Goal: Task Accomplishment & Management: Use online tool/utility

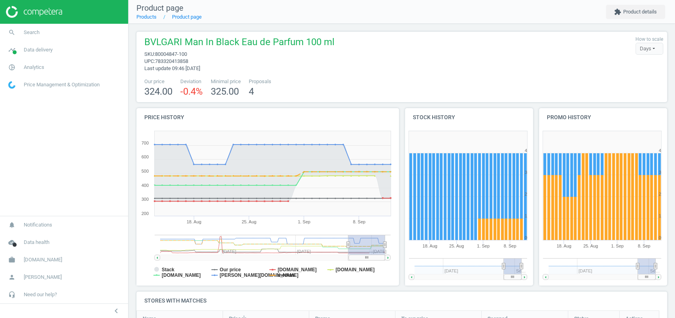
scroll to position [131, 539]
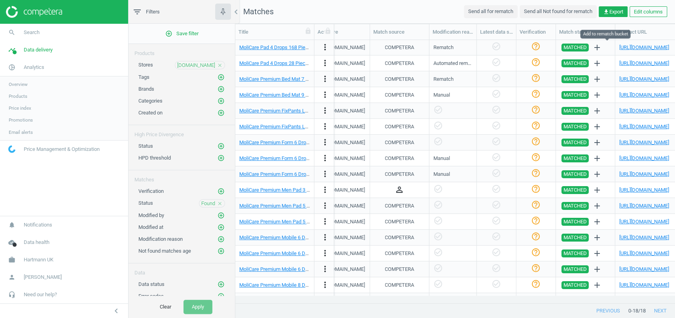
scroll to position [0, 696]
click at [623, 46] on link "https://www.homecaremedicalsupplies.ie/products/molimed-comfort-pad-4-drop-maxi" at bounding box center [644, 47] width 50 height 6
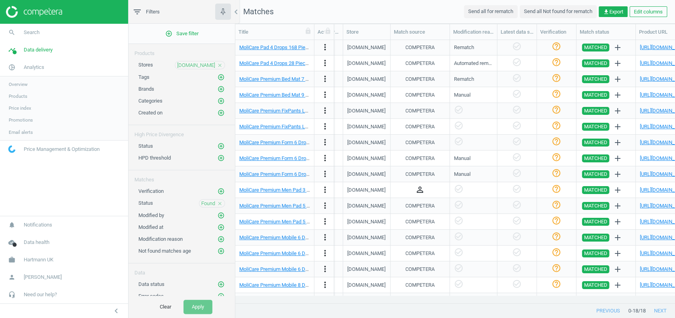
scroll to position [0, 675]
click at [647, 78] on link "https://www.homecaremedicalsupplies.ie/products/molicare-premium-bed-mat-7-drop…" at bounding box center [665, 79] width 50 height 6
copy link "https://www.homecaremedicalsupplies.ie/products/molimed-comfort-pad-4-drop-maxi"
click at [207, 64] on span "homecaremedicalsupplies.ie" at bounding box center [196, 65] width 38 height 7
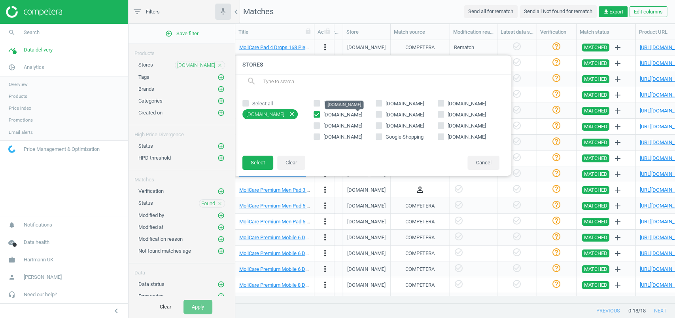
click at [326, 112] on span "homecaremedicalsupplies.ie" at bounding box center [343, 115] width 38 height 6
click at [320, 112] on input "homecaremedicalsupplies.ie" at bounding box center [316, 114] width 5 height 5
checkbox input "false"
click at [413, 114] on span "incontinencechoice.co.uk" at bounding box center [405, 115] width 38 height 6
click at [381, 114] on input "incontinencechoice.co.uk" at bounding box center [378, 114] width 5 height 5
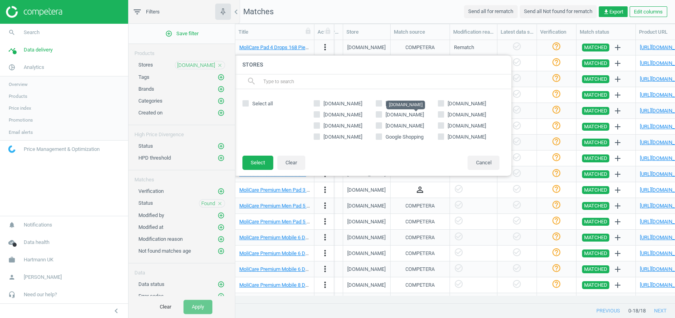
checkbox input "true"
click at [255, 164] on button "Select" at bounding box center [257, 162] width 31 height 14
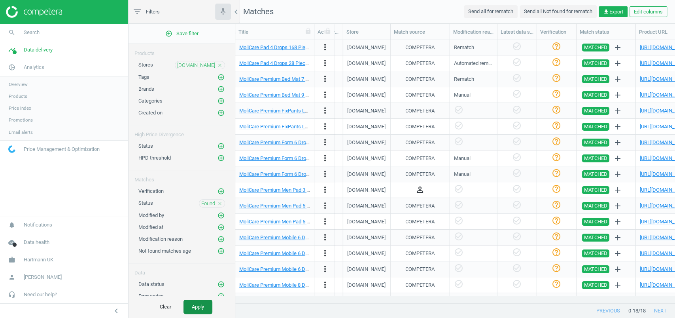
click at [196, 313] on button "Apply" at bounding box center [198, 306] width 29 height 14
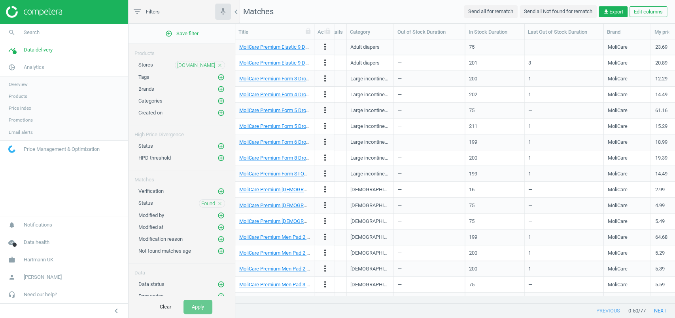
scroll to position [535, 0]
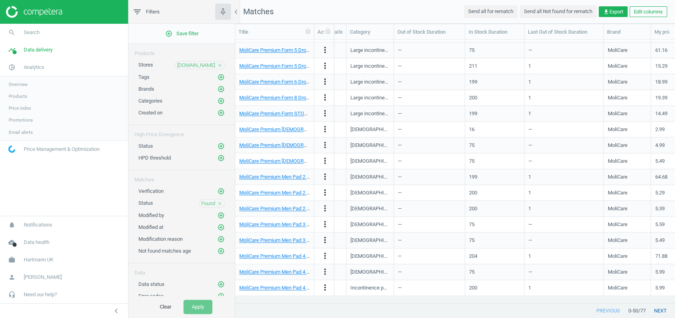
click at [660, 314] on button "next" at bounding box center [660, 310] width 29 height 14
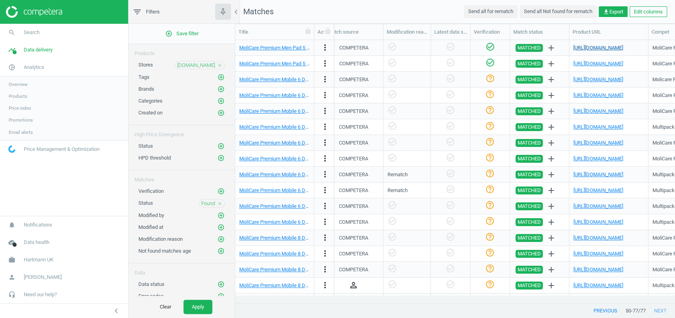
scroll to position [0, 744]
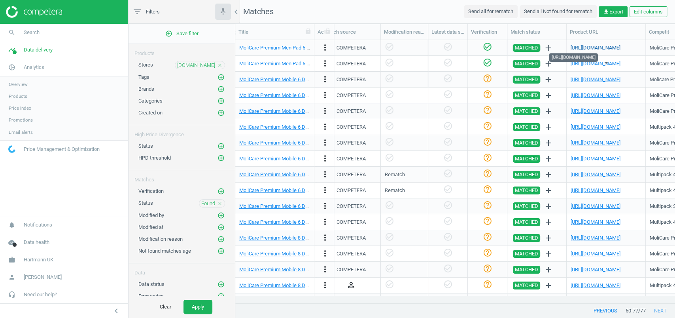
click at [613, 48] on link "https://www.incontinencechoice.co.uk/molicare-premium-men-pad-5-drops-850ml-14-…" at bounding box center [596, 48] width 50 height 6
click at [198, 67] on span "incontinencechoice.co.uk" at bounding box center [196, 65] width 38 height 7
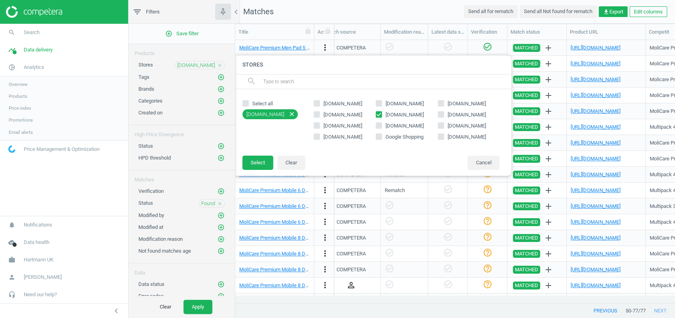
click at [394, 118] on div "amazon.co.uk weldricks.co.uk coffeyhealthcare.ie homecaremedicalsupplies.ie inc…" at bounding box center [407, 122] width 194 height 51
click at [405, 114] on span "incontinencechoice.co.uk" at bounding box center [405, 115] width 38 height 6
click at [381, 114] on input "incontinencechoice.co.uk" at bounding box center [378, 114] width 5 height 5
checkbox input "false"
click at [465, 114] on span "incontinenceshop.com" at bounding box center [467, 115] width 38 height 6
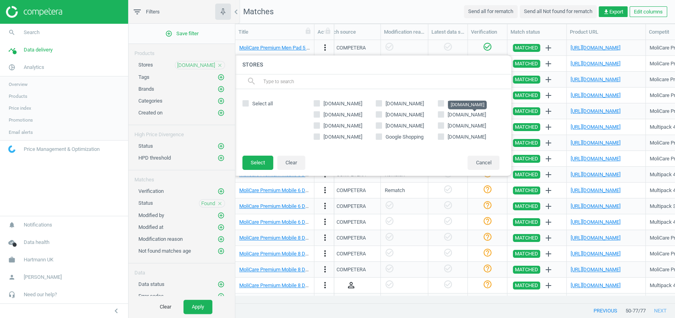
click at [443, 114] on input "incontinenceshop.com" at bounding box center [440, 114] width 5 height 5
checkbox input "true"
click at [261, 167] on button "Select" at bounding box center [257, 162] width 31 height 14
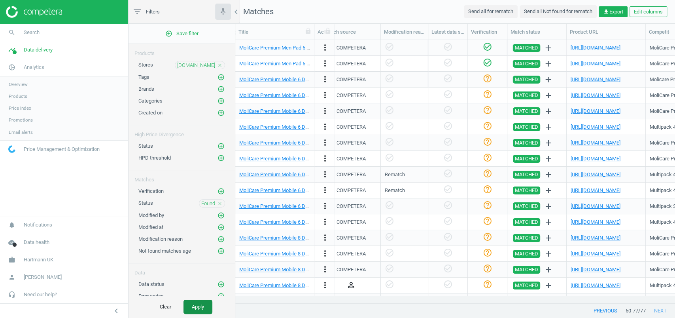
click at [193, 311] on button "Apply" at bounding box center [198, 306] width 29 height 14
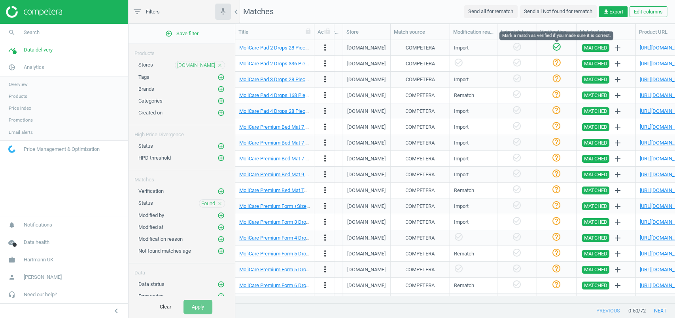
scroll to position [0, 680]
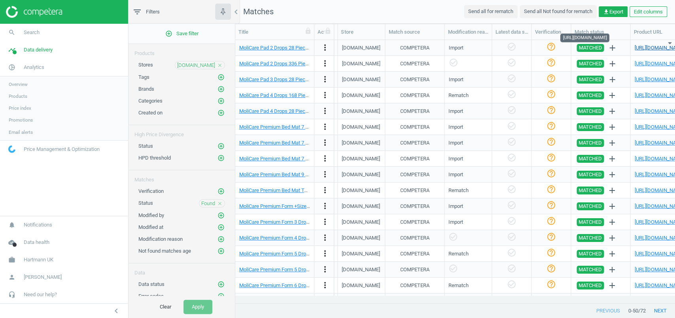
click at [639, 47] on link "http://incontinenceshop.com/molicare-pad-2-drops-pack-of-28" at bounding box center [659, 48] width 50 height 6
click at [643, 62] on link "https://www.incontinenceshop.com/molicare-pad-2-drops-bulk" at bounding box center [659, 64] width 50 height 6
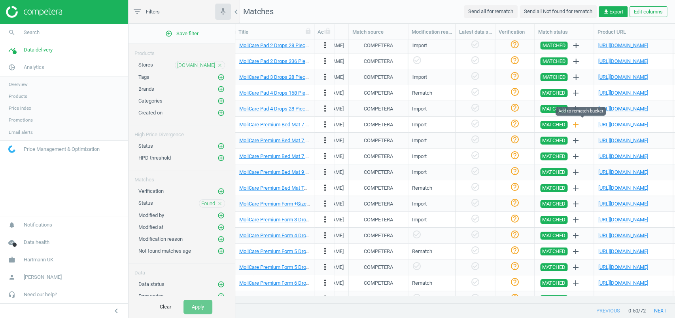
scroll to position [0, 717]
click at [612, 126] on link "http://incontinenceshop.com/molicare-premium-bed-mat-7-drops-60cm-x-60cm-pack-o…" at bounding box center [623, 124] width 50 height 6
click at [190, 68] on span "incontinenceshop.com" at bounding box center [196, 65] width 38 height 7
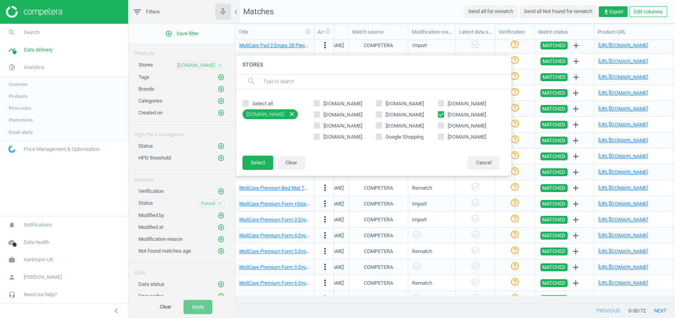
click at [387, 18] on div at bounding box center [572, 159] width 675 height 318
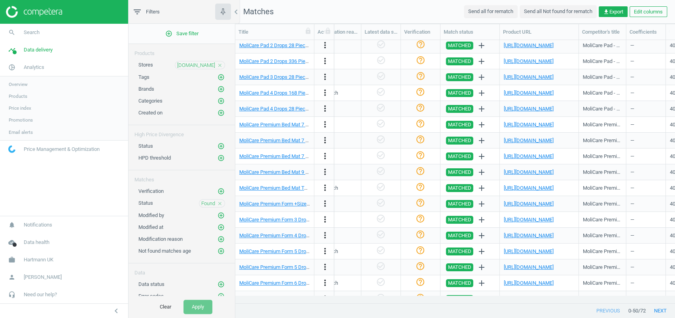
scroll to position [0, 811]
click at [204, 62] on span "incontinenceshop.com" at bounding box center [196, 65] width 38 height 7
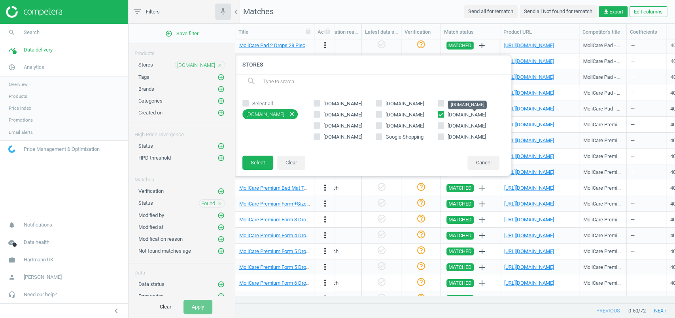
click at [448, 112] on span "incontinenceshop.com" at bounding box center [467, 115] width 38 height 6
click at [443, 112] on input "incontinenceshop.com" at bounding box center [440, 114] width 5 height 5
checkbox input "false"
click at [340, 124] on span "ageukincontinence.co.uk" at bounding box center [343, 126] width 38 height 6
click at [320, 124] on input "ageukincontinence.co.uk" at bounding box center [316, 125] width 5 height 5
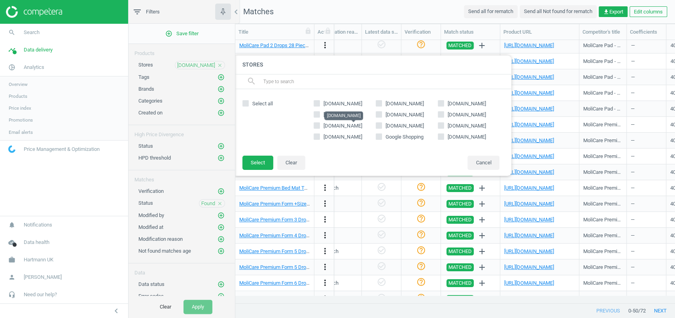
checkbox input "true"
click at [255, 166] on button "Select" at bounding box center [257, 162] width 31 height 14
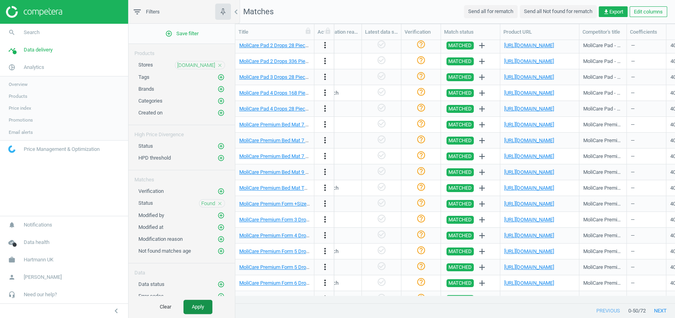
click at [200, 301] on button "Apply" at bounding box center [198, 306] width 29 height 14
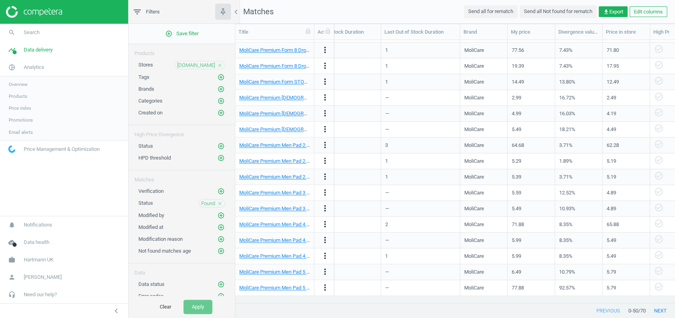
scroll to position [0, 455]
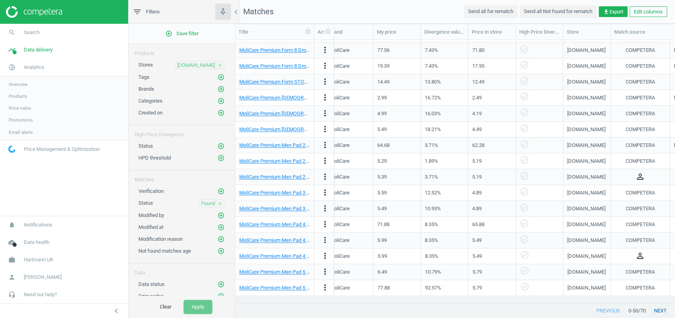
click at [661, 316] on button "next" at bounding box center [660, 310] width 29 height 14
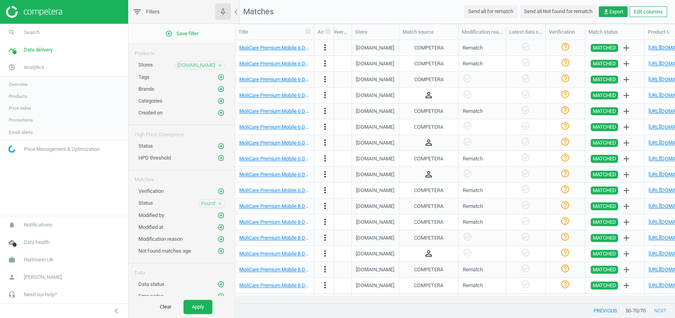
scroll to position [0, 668]
click at [654, 49] on link "https://www.ageukincontinence.co.uk/molicare-mobile-pull-ups-large-100-150cm-39…" at bounding box center [672, 48] width 50 height 6
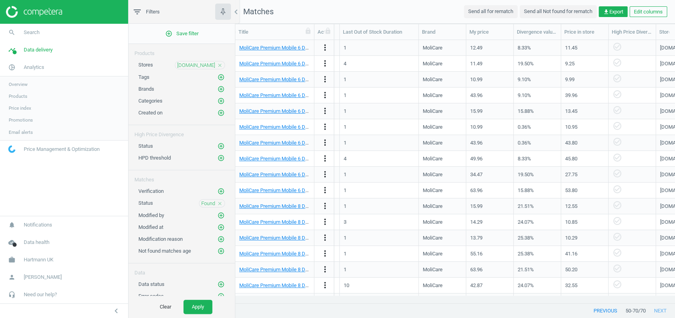
scroll to position [0, 362]
click at [180, 62] on span "ageukincontinence.co.uk" at bounding box center [196, 65] width 38 height 7
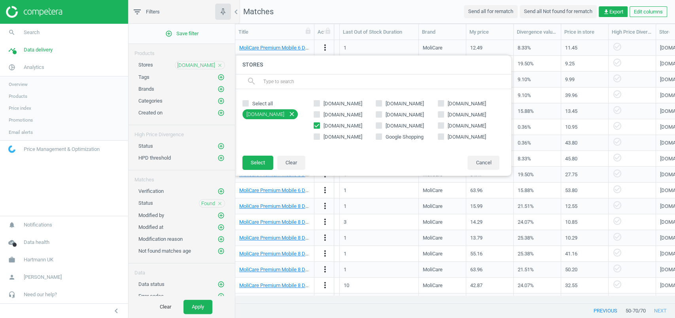
click at [391, 128] on span "allaboutincontinence.co.uk" at bounding box center [405, 126] width 38 height 6
click at [381, 128] on input "allaboutincontinence.co.uk" at bounding box center [378, 125] width 5 height 5
checkbox input "true"
click at [331, 126] on span "ageukincontinence.co.uk" at bounding box center [343, 126] width 38 height 6
click at [320, 126] on input "ageukincontinence.co.uk" at bounding box center [316, 125] width 5 height 5
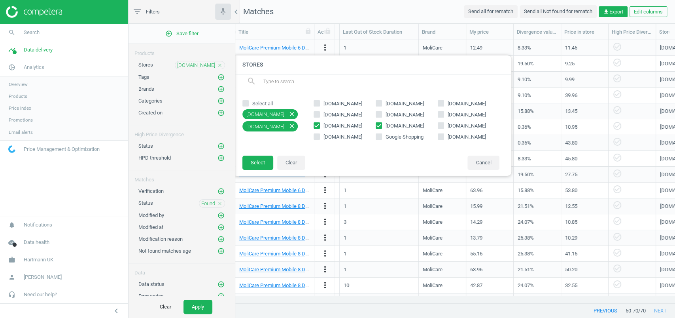
checkbox input "false"
click at [267, 157] on button "Select" at bounding box center [257, 162] width 31 height 14
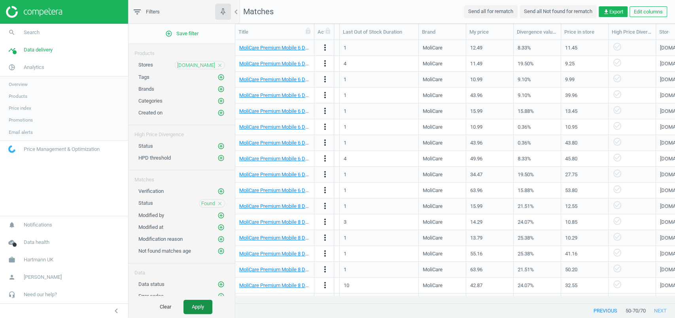
click at [187, 303] on button "Apply" at bounding box center [198, 306] width 29 height 14
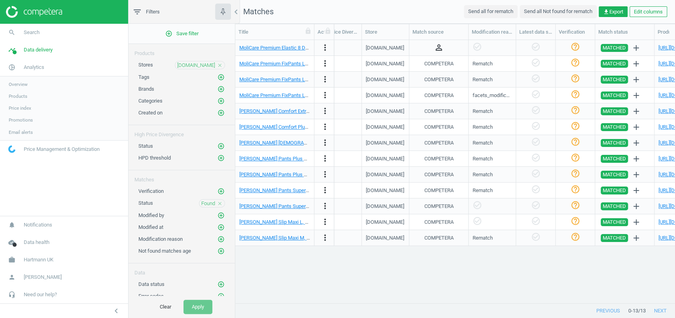
scroll to position [0, 659]
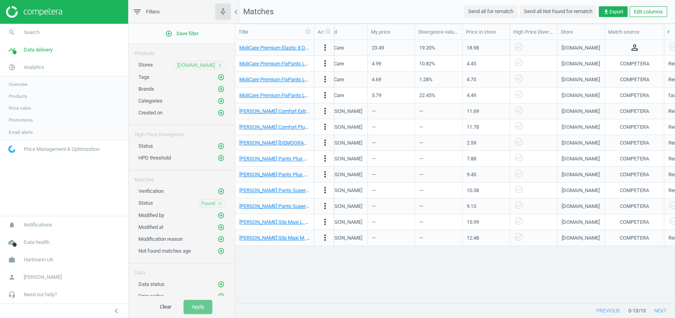
scroll to position [0, 460]
click at [191, 66] on span "allaboutincontinence.co.uk" at bounding box center [196, 65] width 38 height 7
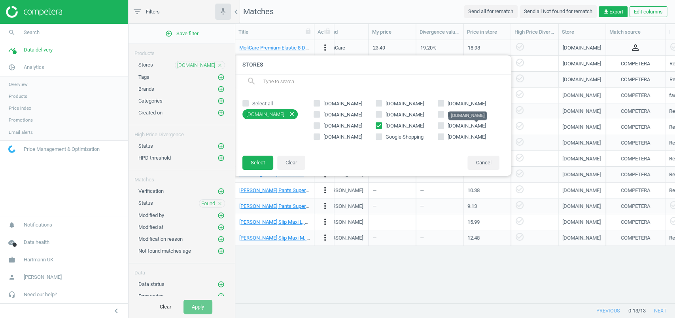
click at [459, 125] on span "easycaresolutions.co.uk" at bounding box center [467, 126] width 38 height 6
click at [443, 125] on input "easycaresolutions.co.uk" at bounding box center [440, 125] width 5 height 5
checkbox input "true"
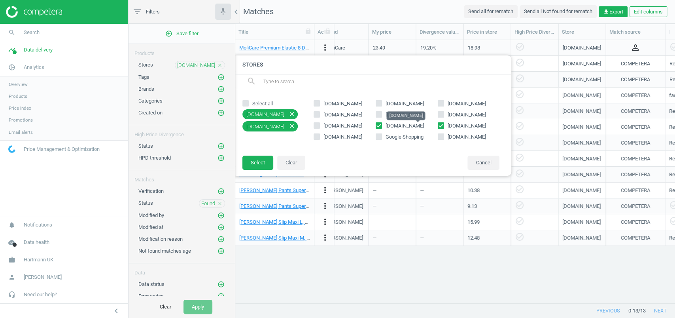
click at [391, 124] on span "allaboutincontinence.co.uk" at bounding box center [405, 126] width 38 height 6
click at [381, 124] on input "allaboutincontinence.co.uk" at bounding box center [378, 125] width 5 height 5
checkbox input "false"
click at [259, 166] on button "Select" at bounding box center [257, 162] width 31 height 14
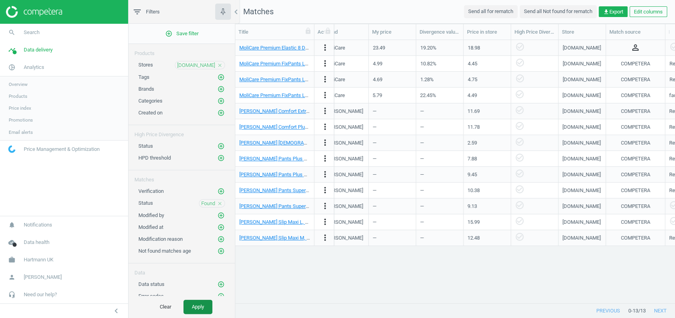
click at [193, 300] on button "Apply" at bounding box center [198, 306] width 29 height 14
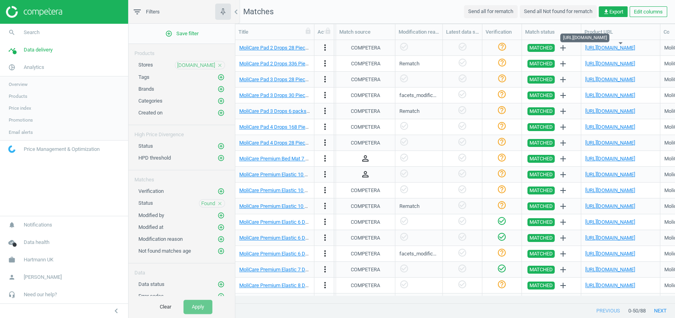
scroll to position [0, 730]
click at [634, 49] on link "https://www.easycaresolutions.co.uk/molicare-pad-2-drops-pack-of-28/" at bounding box center [610, 48] width 50 height 6
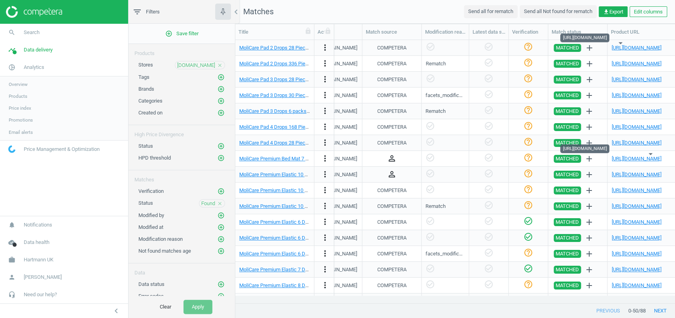
scroll to position [0, 704]
click at [619, 157] on link "https://www.easycaresolutions.co.uk/molicare-premium-bed-mat-60cm-x-90cm-pack-o…" at bounding box center [636, 158] width 50 height 6
click at [192, 67] on span "easycaresolutions.co.uk" at bounding box center [196, 65] width 38 height 7
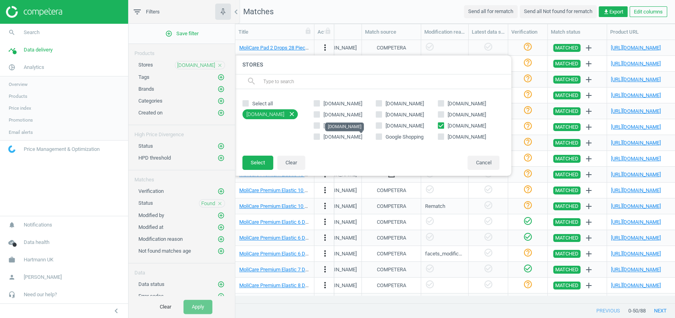
click at [354, 138] on span "incontinencesupermarket.co.uk" at bounding box center [343, 137] width 38 height 6
click at [320, 138] on input "incontinencesupermarket.co.uk" at bounding box center [316, 136] width 5 height 5
checkbox input "true"
click at [441, 123] on input "easycaresolutions.co.uk" at bounding box center [440, 125] width 5 height 5
checkbox input "false"
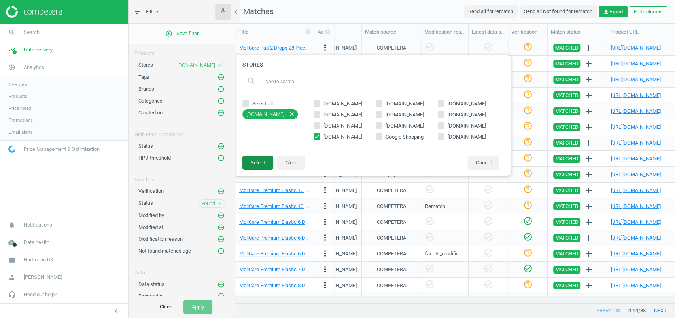
click at [262, 163] on button "Select" at bounding box center [257, 162] width 31 height 14
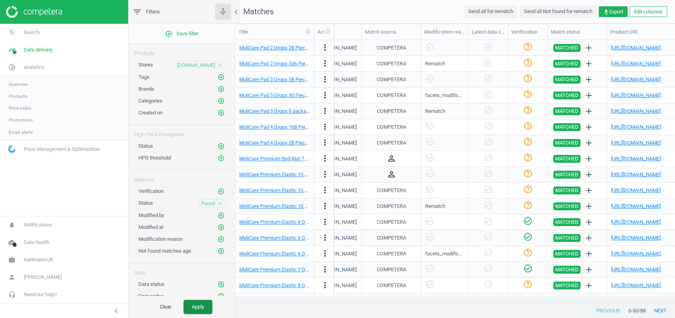
click at [210, 307] on button "Apply" at bounding box center [198, 306] width 29 height 14
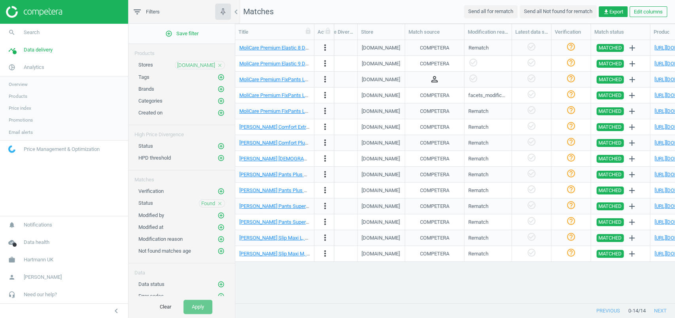
scroll to position [0, 658]
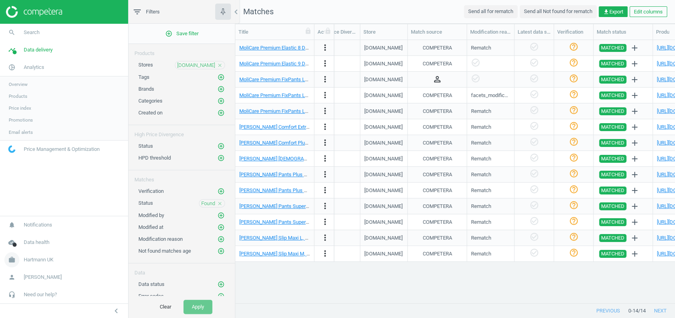
click at [30, 258] on span "Hartmann UK" at bounding box center [39, 259] width 30 height 7
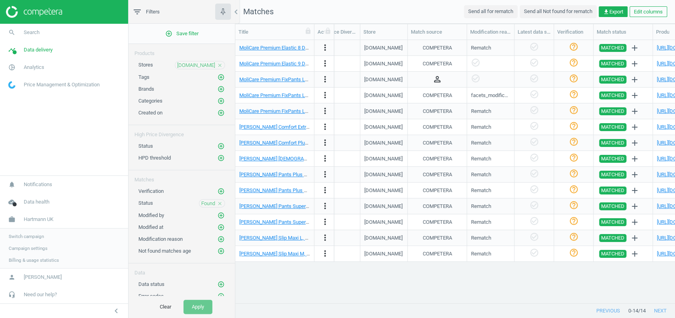
click at [30, 238] on span "Switch campaign" at bounding box center [26, 236] width 35 height 6
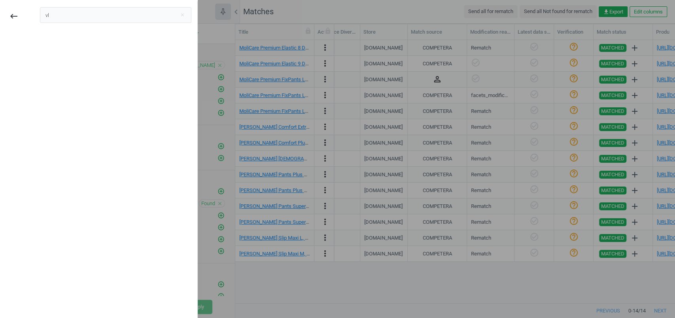
type input "v"
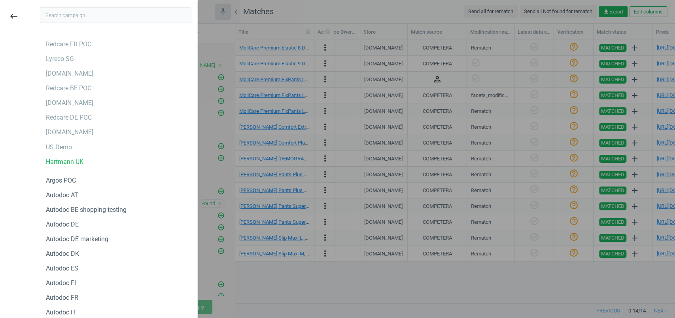
type input "c"
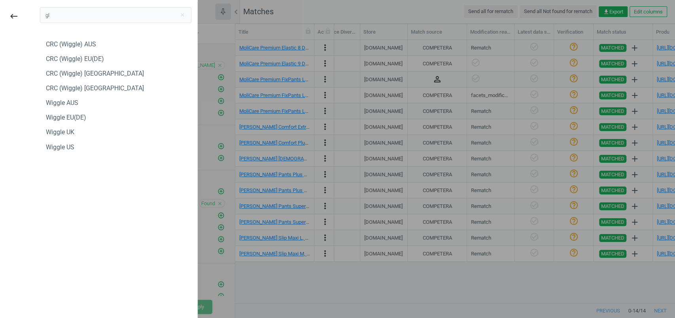
type input "g"
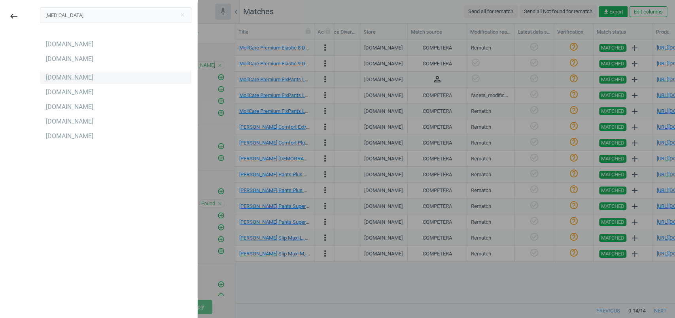
type input "flac"
click at [54, 76] on div "[DOMAIN_NAME]" at bounding box center [69, 77] width 47 height 9
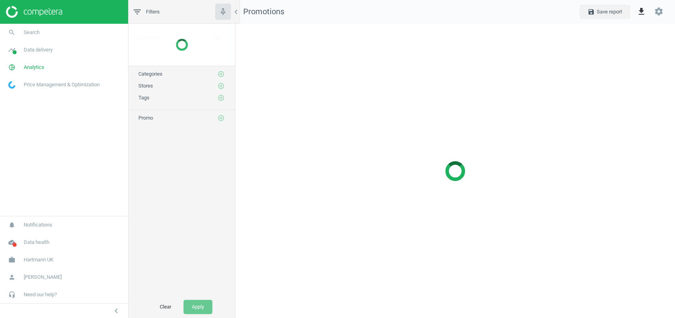
scroll to position [4, 4]
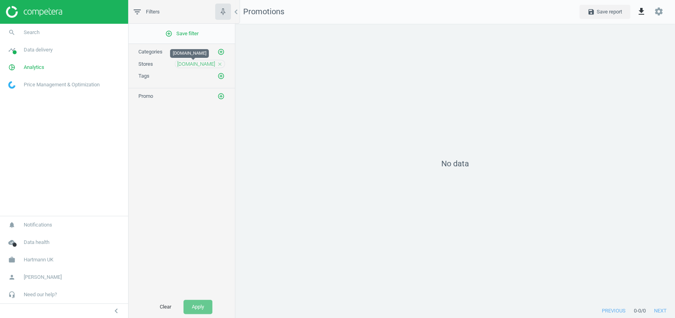
click at [191, 62] on span "[DOMAIN_NAME]" at bounding box center [196, 64] width 38 height 7
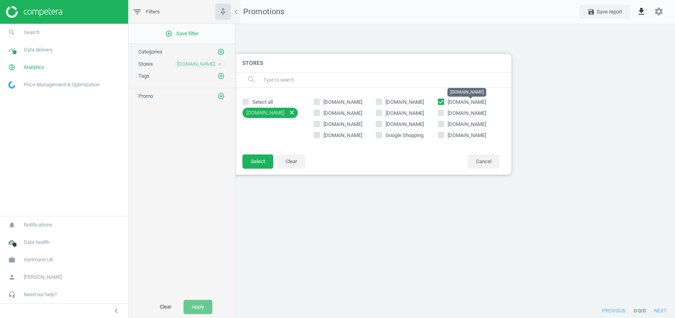
click at [450, 101] on span "[DOMAIN_NAME]" at bounding box center [467, 102] width 38 height 6
click at [443, 101] on input "[DOMAIN_NAME]" at bounding box center [440, 101] width 5 height 5
checkbox input "false"
click at [343, 112] on span "[DOMAIN_NAME]" at bounding box center [343, 113] width 38 height 6
click at [320, 112] on input "[DOMAIN_NAME]" at bounding box center [316, 112] width 5 height 5
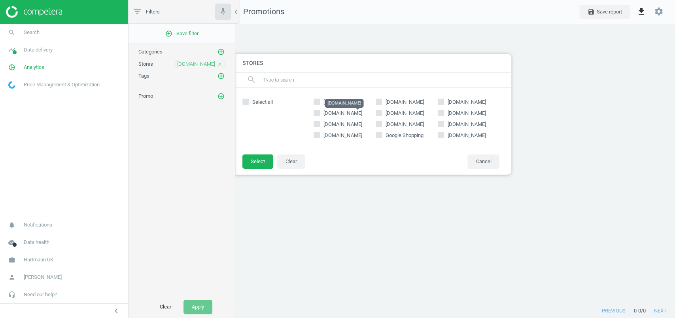
checkbox input "true"
click at [267, 164] on button "Select" at bounding box center [257, 161] width 31 height 14
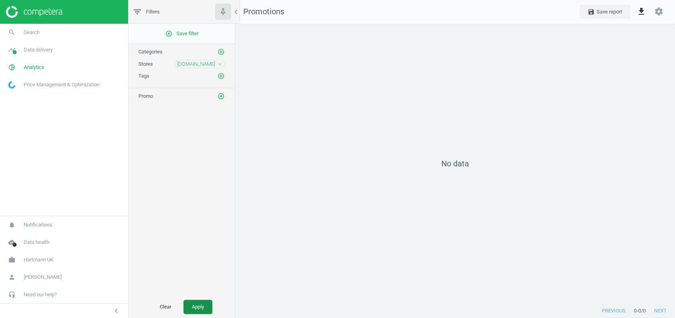
click at [192, 305] on button "Apply" at bounding box center [198, 306] width 29 height 14
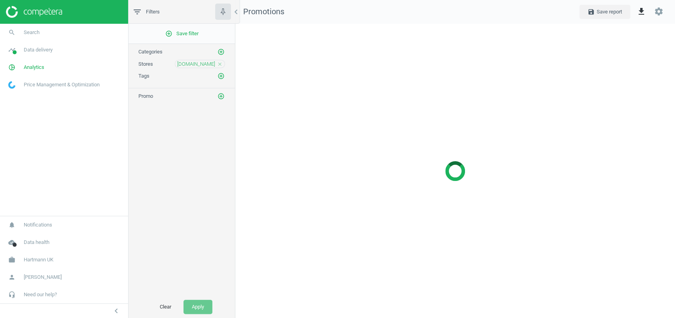
scroll to position [4, 4]
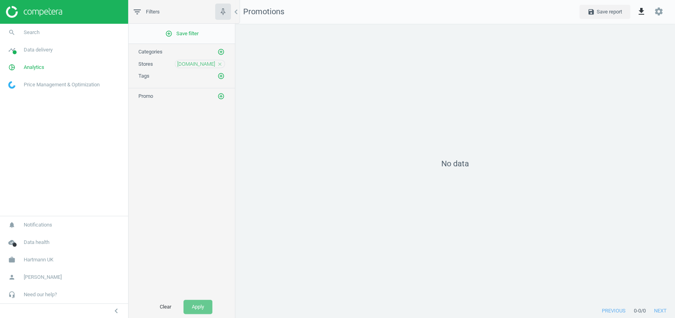
click at [218, 62] on icon "close" at bounding box center [220, 64] width 6 height 6
click at [187, 304] on button "Apply" at bounding box center [198, 306] width 29 height 14
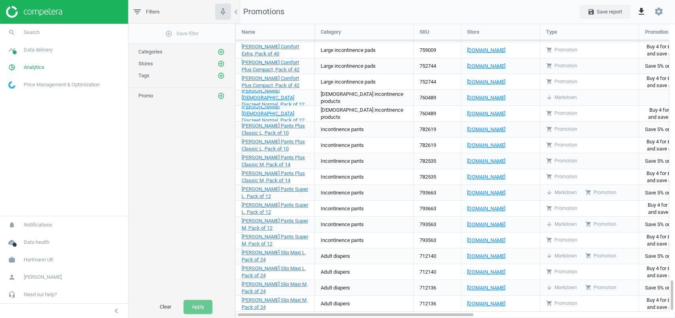
click at [225, 60] on div "Stores add_circle_outline" at bounding box center [182, 62] width 106 height 12
click at [223, 62] on icon "add_circle_outline" at bounding box center [221, 63] width 7 height 7
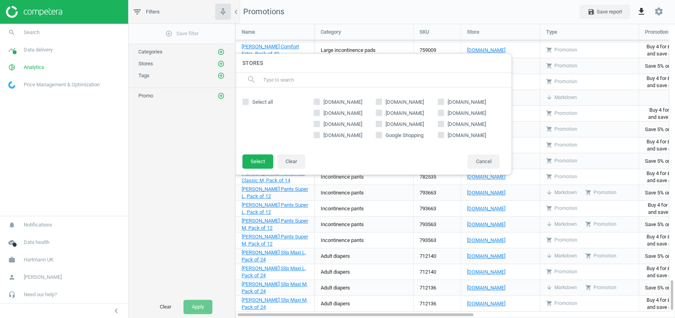
click at [413, 113] on span "[DOMAIN_NAME]" at bounding box center [405, 113] width 38 height 6
click at [381, 113] on input "[DOMAIN_NAME]" at bounding box center [378, 112] width 5 height 5
checkbox input "true"
click at [261, 158] on button "Select" at bounding box center [257, 161] width 31 height 14
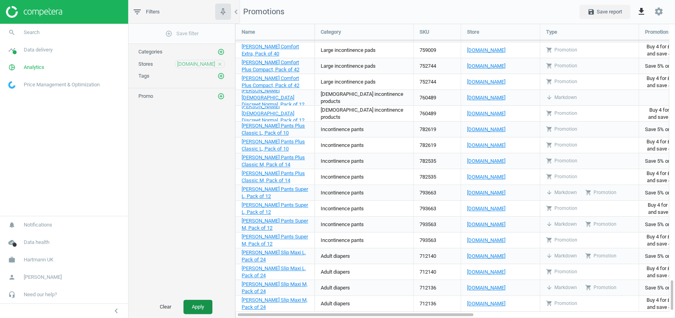
click at [203, 304] on button "Apply" at bounding box center [198, 306] width 29 height 14
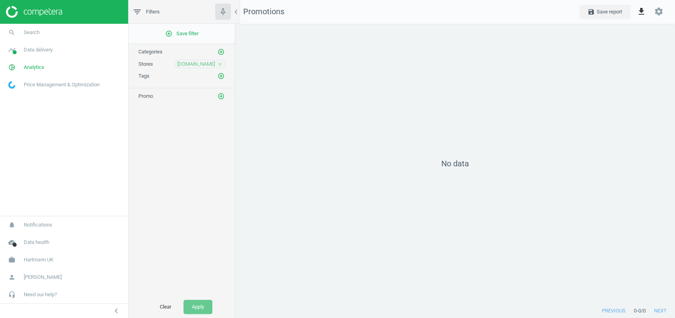
scroll to position [4, 4]
click at [208, 64] on span "[DOMAIN_NAME]" at bounding box center [196, 64] width 38 height 7
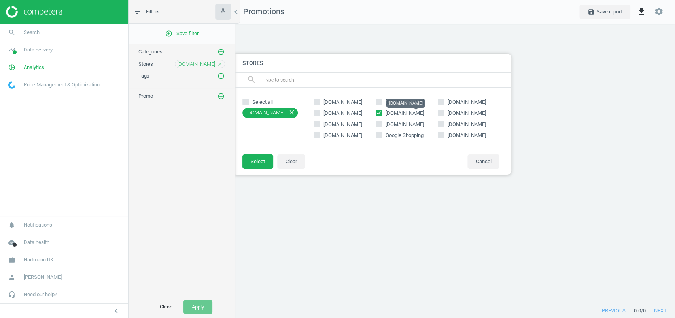
click at [399, 113] on span "[DOMAIN_NAME]" at bounding box center [405, 113] width 38 height 6
click at [381, 113] on input "[DOMAIN_NAME]" at bounding box center [378, 112] width 5 height 5
checkbox input "false"
click at [444, 112] on label "[DOMAIN_NAME]" at bounding box center [469, 113] width 62 height 7
click at [443, 112] on input "[DOMAIN_NAME]" at bounding box center [440, 112] width 5 height 5
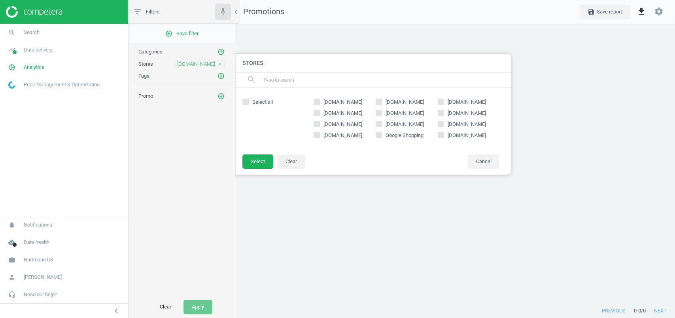
checkbox input "true"
click at [266, 156] on button "Select" at bounding box center [257, 161] width 31 height 14
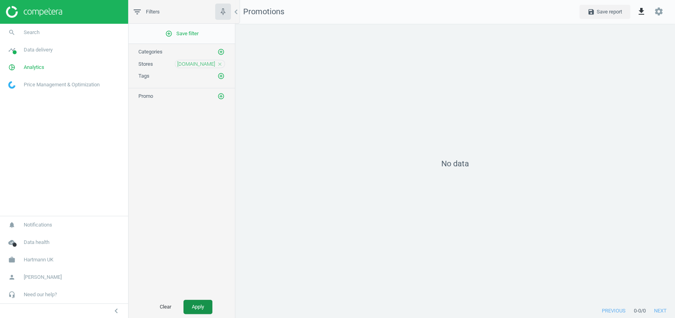
click at [194, 307] on button "Apply" at bounding box center [198, 306] width 29 height 14
click at [188, 61] on span "[DOMAIN_NAME]" at bounding box center [196, 64] width 38 height 7
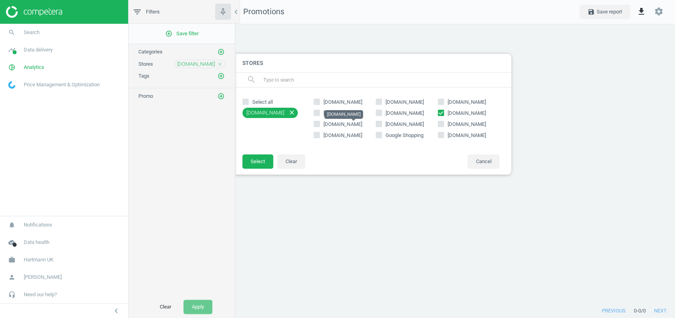
click at [333, 121] on span "[DOMAIN_NAME]" at bounding box center [343, 124] width 38 height 6
click at [320, 121] on input "[DOMAIN_NAME]" at bounding box center [316, 123] width 5 height 5
checkbox input "true"
click at [445, 115] on label "[DOMAIN_NAME]" at bounding box center [469, 113] width 62 height 7
click at [443, 115] on input "[DOMAIN_NAME]" at bounding box center [440, 112] width 5 height 5
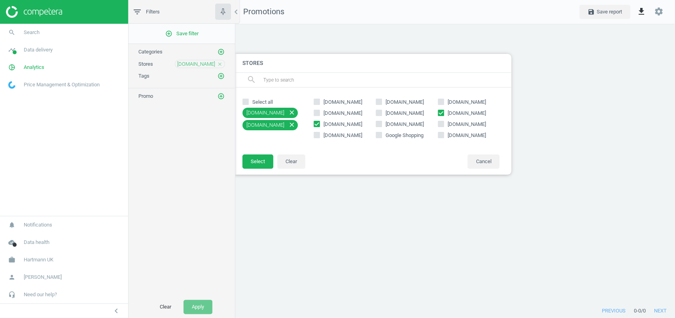
checkbox input "false"
click at [259, 161] on button "Select" at bounding box center [257, 161] width 31 height 14
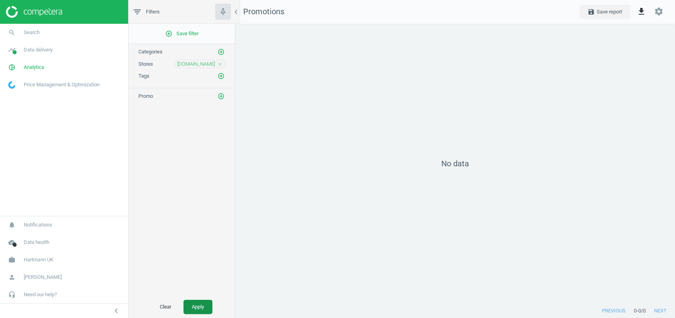
click at [192, 301] on button "Apply" at bounding box center [198, 306] width 29 height 14
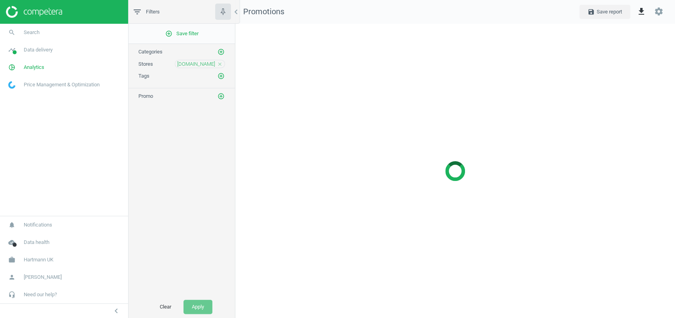
scroll to position [4, 4]
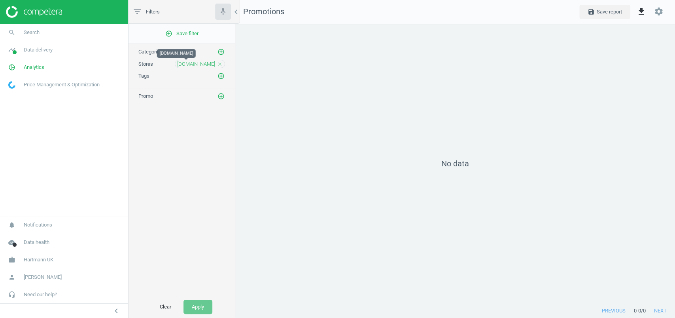
click at [177, 63] on span "[DOMAIN_NAME]" at bounding box center [196, 64] width 38 height 7
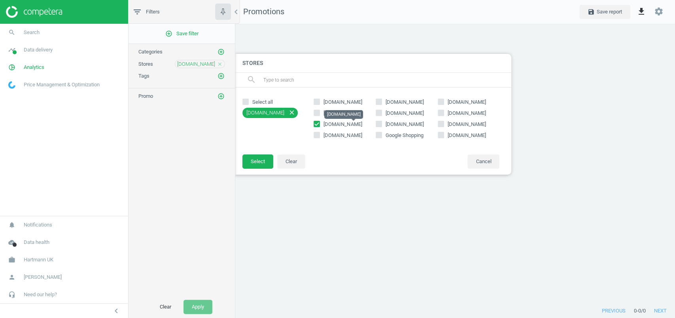
click at [339, 123] on span "[DOMAIN_NAME]" at bounding box center [343, 124] width 38 height 6
click at [320, 123] on input "[DOMAIN_NAME]" at bounding box center [316, 123] width 5 height 5
checkbox input "false"
click at [443, 124] on icon at bounding box center [441, 124] width 6 height 6
click at [443, 124] on input "[DOMAIN_NAME]" at bounding box center [440, 123] width 5 height 5
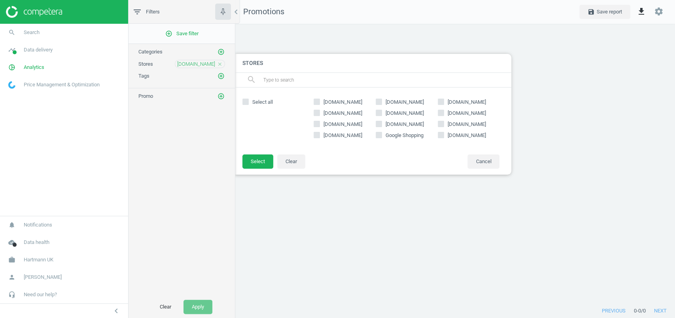
checkbox input "true"
click at [407, 127] on span "[DOMAIN_NAME]" at bounding box center [405, 124] width 42 height 7
click at [381, 127] on input "[DOMAIN_NAME]" at bounding box center [378, 123] width 5 height 5
checkbox input "true"
click at [259, 164] on button "Select" at bounding box center [257, 161] width 31 height 14
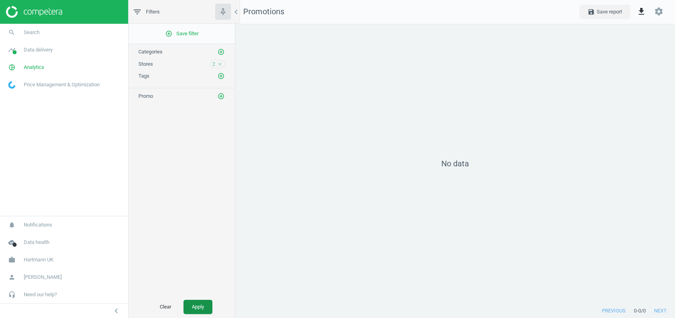
click at [191, 300] on button "Apply" at bounding box center [198, 306] width 29 height 14
click at [216, 65] on div "2 close" at bounding box center [217, 64] width 15 height 8
click at [218, 63] on icon "close" at bounding box center [220, 64] width 6 height 6
click at [222, 61] on icon "add_circle_outline" at bounding box center [221, 63] width 7 height 7
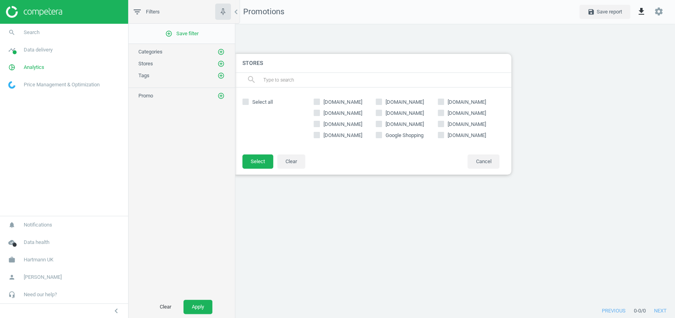
click at [357, 137] on span "incontinencesupermarket.co.uk" at bounding box center [343, 135] width 38 height 6
click at [320, 137] on input "incontinencesupermarket.co.uk" at bounding box center [316, 134] width 5 height 5
checkbox input "true"
click at [266, 161] on button "Select" at bounding box center [257, 161] width 31 height 14
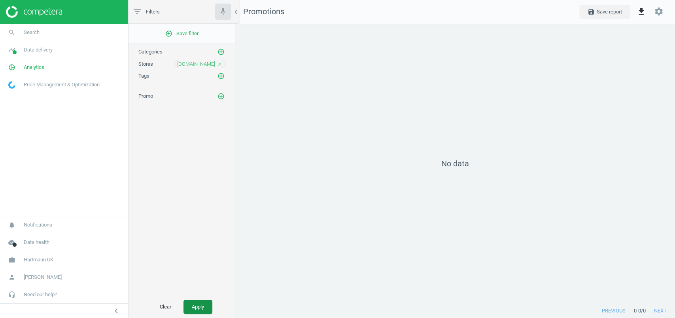
click at [201, 300] on button "Apply" at bounding box center [198, 306] width 29 height 14
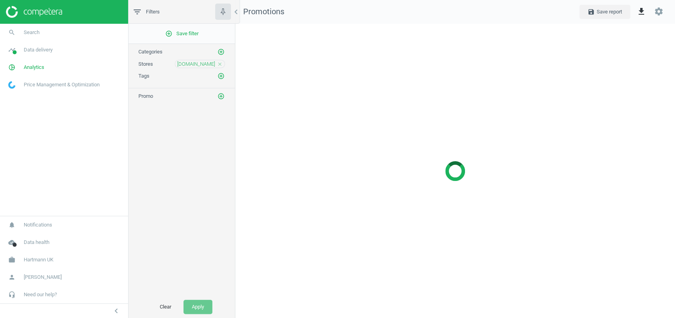
scroll to position [310, 456]
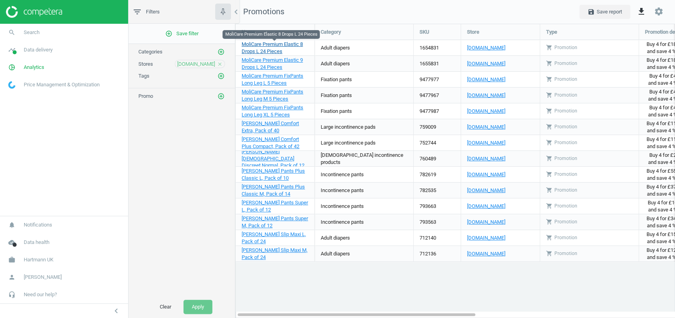
click at [288, 43] on span "MoliCare Premium Elastic 8 Drops L 24 Pieces" at bounding box center [272, 47] width 61 height 13
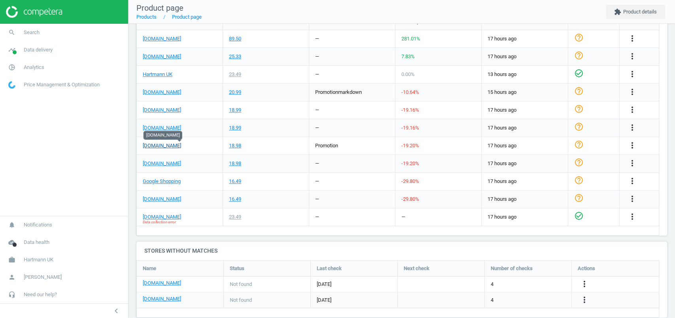
click at [180, 144] on link "incontinencesupermarket.co.uk" at bounding box center [162, 145] width 38 height 7
click at [29, 56] on link "timeline Data delivery" at bounding box center [64, 49] width 128 height 17
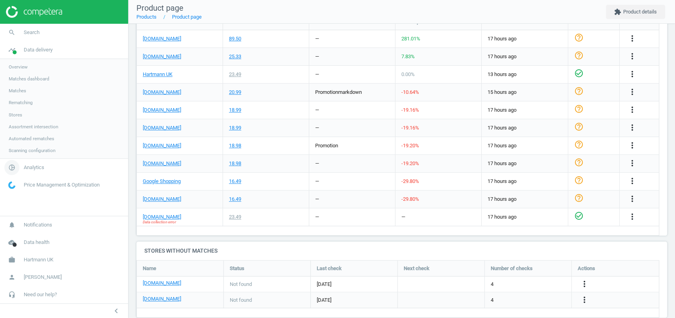
click at [38, 165] on span "Analytics" at bounding box center [34, 167] width 21 height 7
click at [23, 94] on span "Products" at bounding box center [18, 96] width 19 height 6
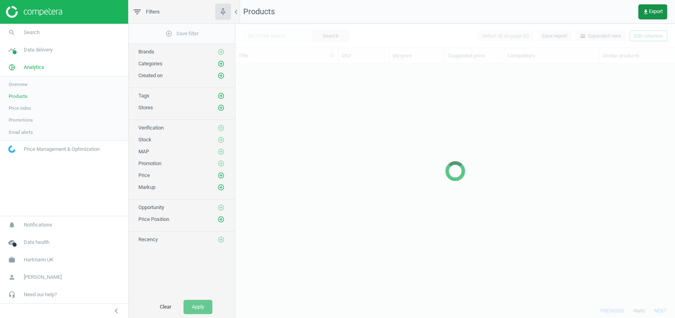
scroll to position [223, 431]
click at [655, 34] on div at bounding box center [455, 171] width 440 height 294
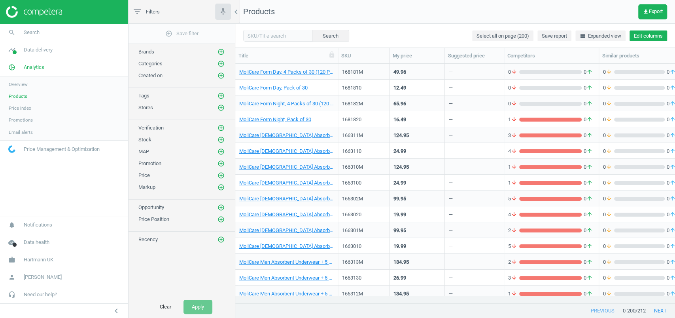
click at [655, 34] on button "Edit columns" at bounding box center [649, 35] width 38 height 11
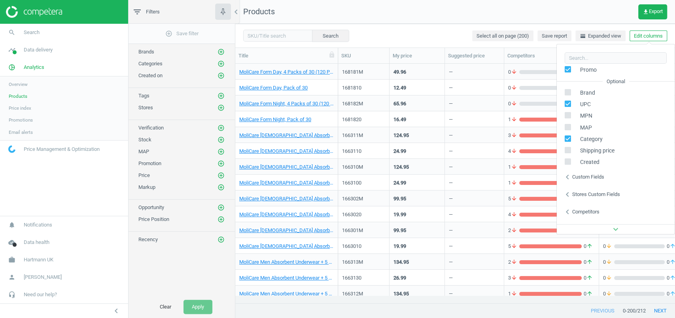
scroll to position [125, 0]
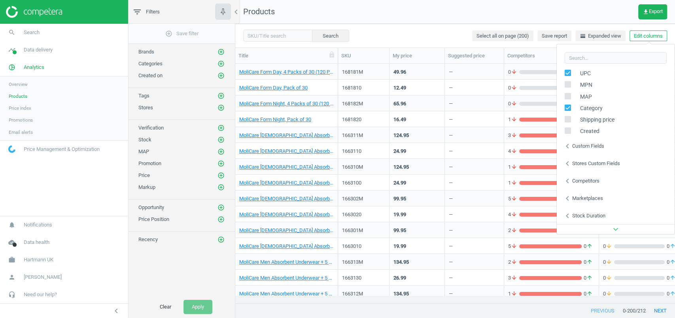
click at [594, 145] on div "Custom fields" at bounding box center [588, 145] width 32 height 7
click at [573, 163] on div "Stores custom fields" at bounding box center [596, 163] width 48 height 7
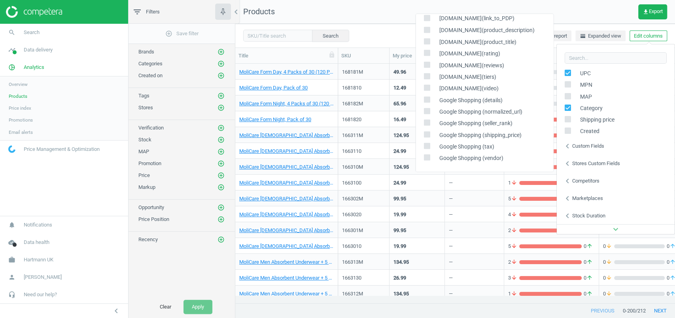
scroll to position [990, 0]
click at [429, 154] on icon at bounding box center [427, 157] width 6 height 6
click at [429, 155] on input "checkbox" at bounding box center [426, 157] width 5 height 5
checkbox input "true"
click at [428, 143] on input "checkbox" at bounding box center [426, 145] width 5 height 5
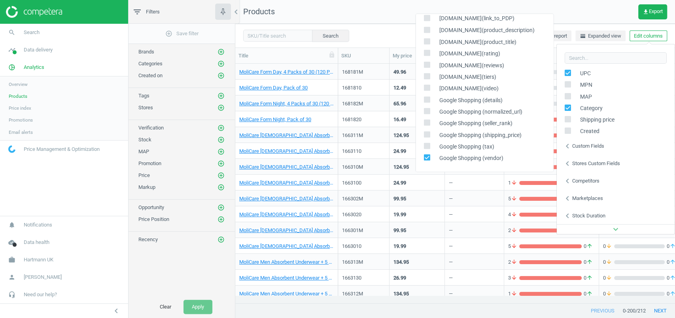
checkbox input "true"
click at [427, 131] on input "checkbox" at bounding box center [426, 133] width 5 height 5
checkbox input "true"
click at [428, 120] on input "checkbox" at bounding box center [426, 122] width 5 height 5
checkbox input "true"
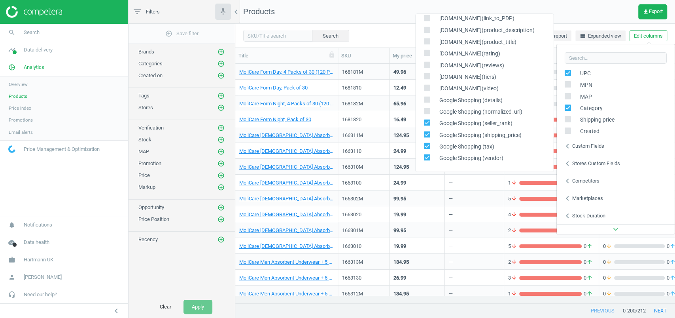
click at [427, 108] on input "checkbox" at bounding box center [426, 110] width 5 height 5
checkbox input "true"
click at [427, 96] on input "checkbox" at bounding box center [426, 98] width 5 height 5
checkbox input "true"
click at [377, 13] on nav "Products get_app Export" at bounding box center [455, 12] width 440 height 24
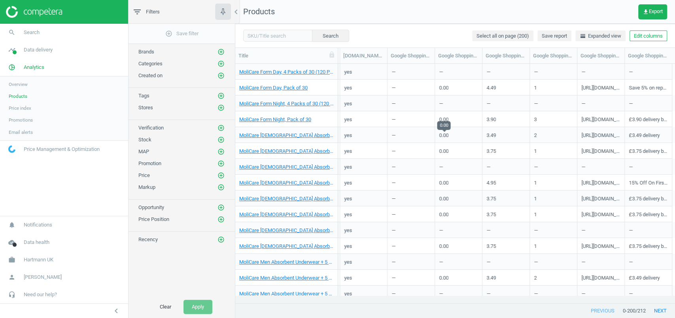
scroll to position [0, 1065]
click at [295, 85] on link "MoliCare Form Day, Pack of 30" at bounding box center [273, 87] width 68 height 7
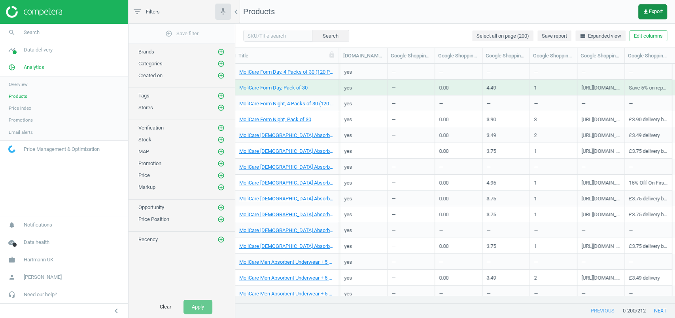
click at [648, 15] on span "get_app Export" at bounding box center [653, 12] width 20 height 6
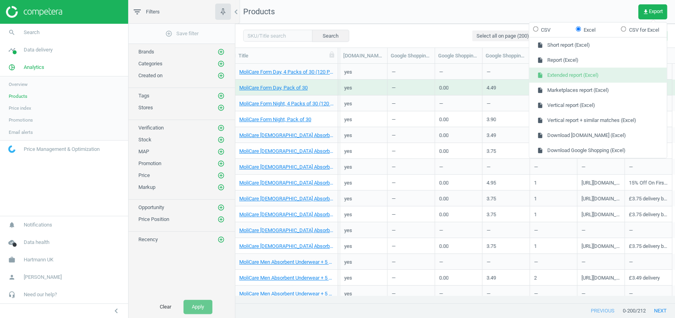
click at [603, 76] on button "insert_drive_file Extended report (Excel)" at bounding box center [598, 75] width 138 height 15
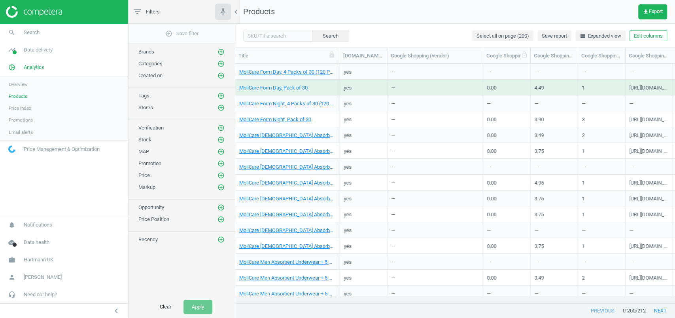
scroll to position [0, 1066]
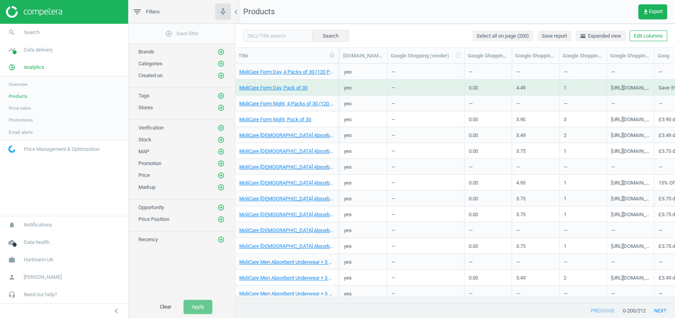
drag, startPoint x: 436, startPoint y: 54, endPoint x: 465, endPoint y: 54, distance: 29.7
click at [465, 54] on div at bounding box center [464, 55] width 8 height 15
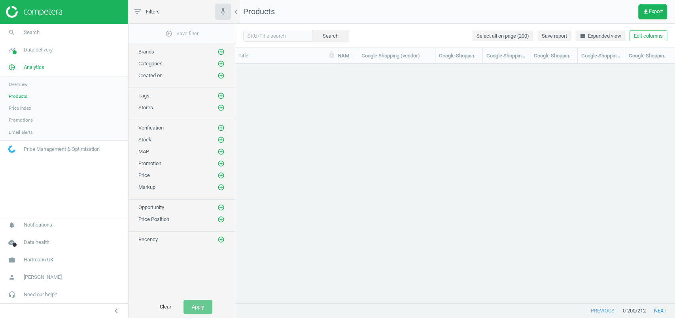
scroll to position [0, 0]
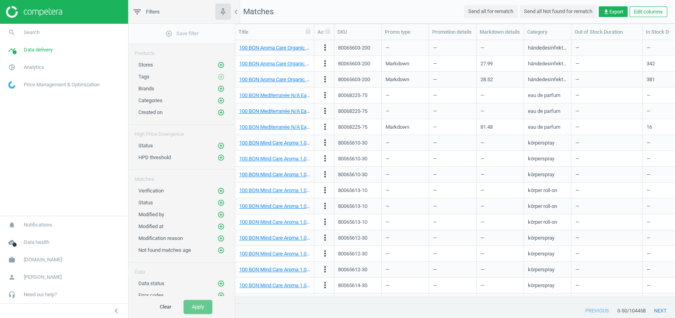
scroll to position [247, 431]
click at [651, 13] on button "Edit columns" at bounding box center [649, 11] width 38 height 11
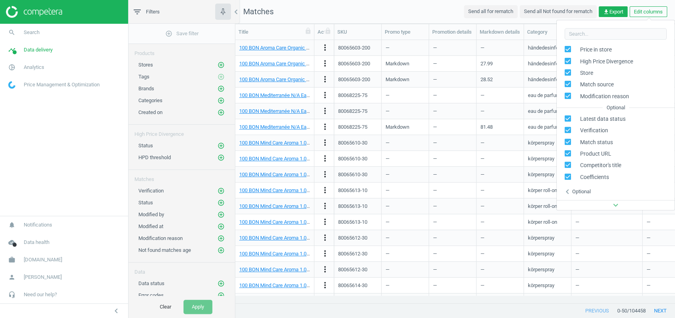
scroll to position [0, 0]
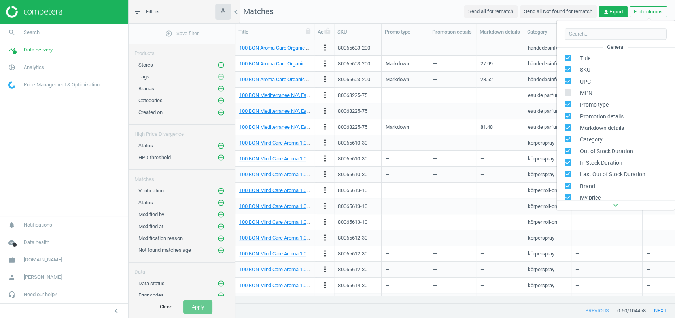
click at [401, 15] on nav "Matches Send all for rematch Send all Not found for rematch get_app Export Edit…" at bounding box center [455, 12] width 440 height 24
